Goal: Information Seeking & Learning: Find specific fact

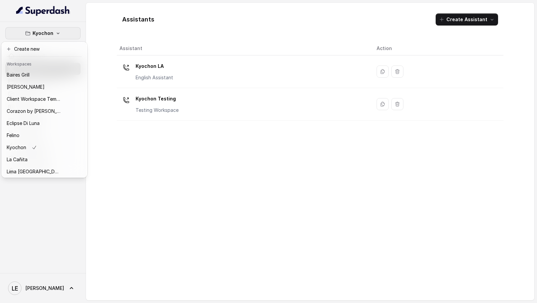
scroll to position [74, 0]
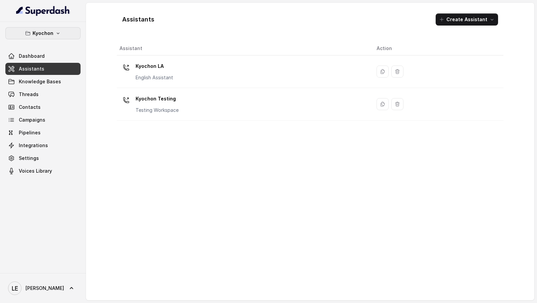
click at [48, 31] on p "Kyochon" at bounding box center [43, 33] width 21 height 8
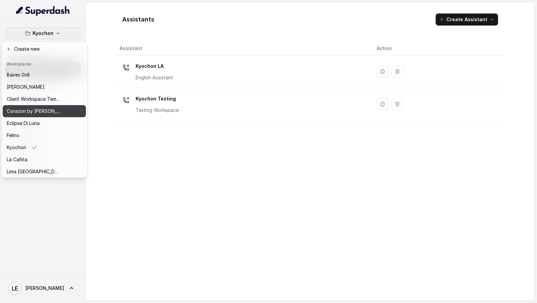
scroll to position [122, 0]
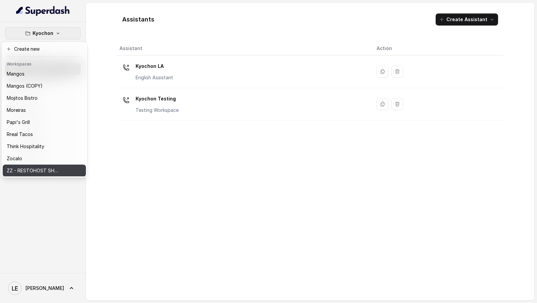
click at [40, 168] on p "ZZ - RESTOHOST SHOWCASE ASSISTANTS" at bounding box center [34, 170] width 54 height 8
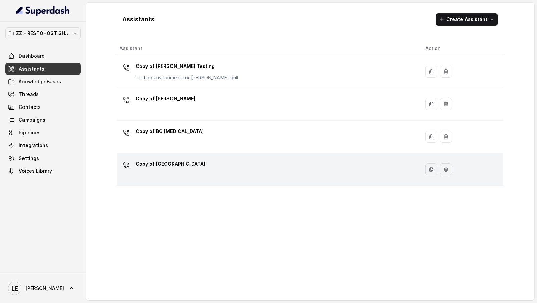
click at [186, 163] on p "Copy of BG Sunny Isles" at bounding box center [171, 163] width 70 height 11
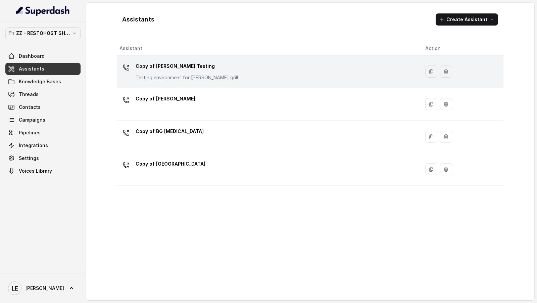
click at [185, 80] on p "Testing environment for Baires grill" at bounding box center [187, 77] width 102 height 7
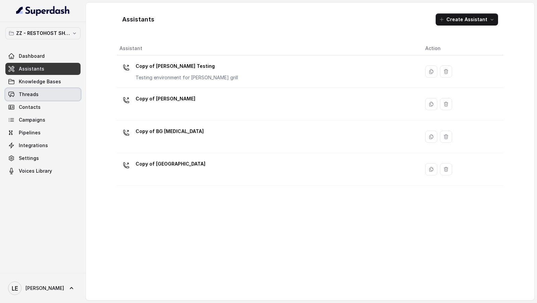
click at [43, 92] on link "Threads" at bounding box center [42, 94] width 75 height 12
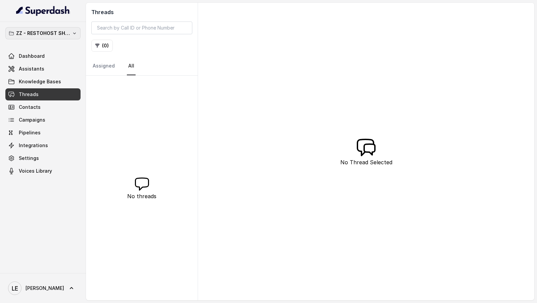
click at [59, 33] on p "ZZ - RESTOHOST SHOWCASE ASSISTANTS" at bounding box center [43, 33] width 54 height 8
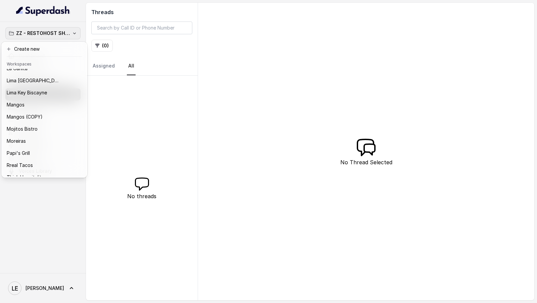
scroll to position [122, 0]
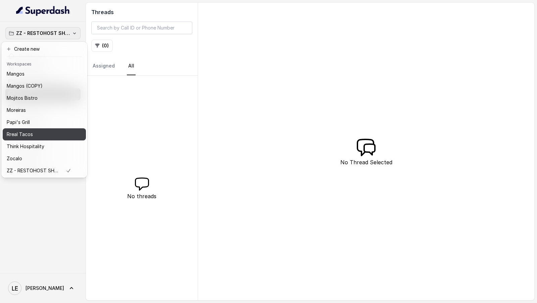
click at [59, 130] on div "Rreal Tacos" at bounding box center [39, 134] width 64 height 8
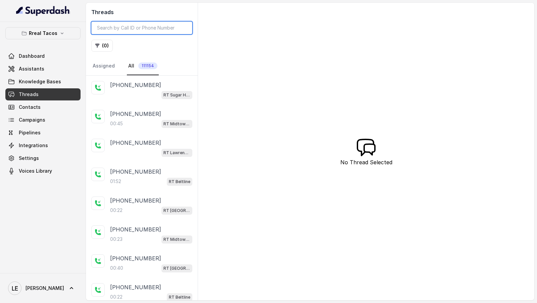
click at [152, 28] on input "search" at bounding box center [141, 27] width 101 height 13
paste input "CA412dd9c535a576363881d49191cc87b7"
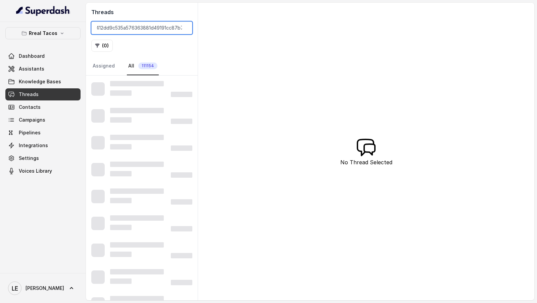
type input "CA412dd9c535a576363881d49191cc87b7"
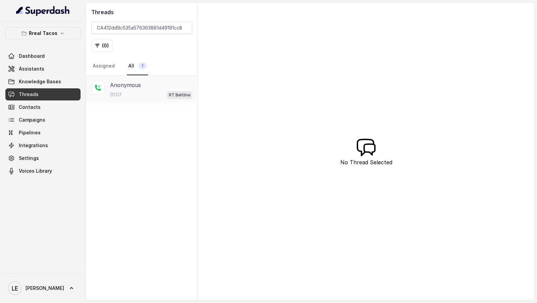
click at [132, 86] on p "Anonymous" at bounding box center [125, 85] width 31 height 8
